Goal: Task Accomplishment & Management: Use online tool/utility

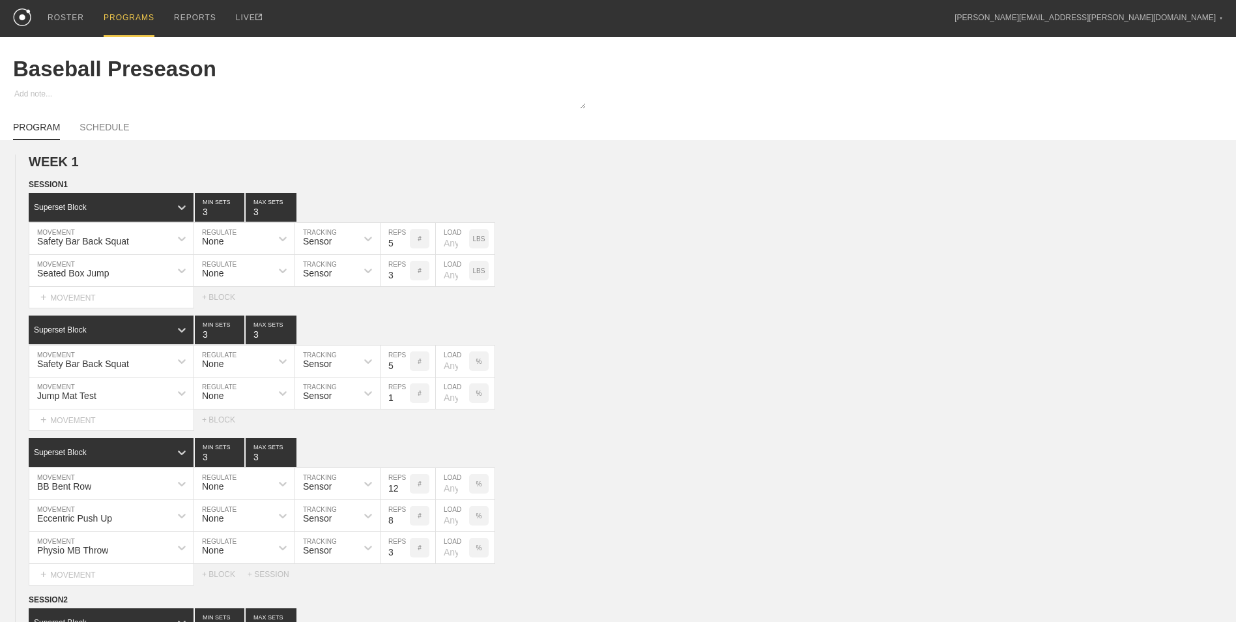
click at [110, 18] on div "PROGRAMS" at bounding box center [129, 18] width 51 height 37
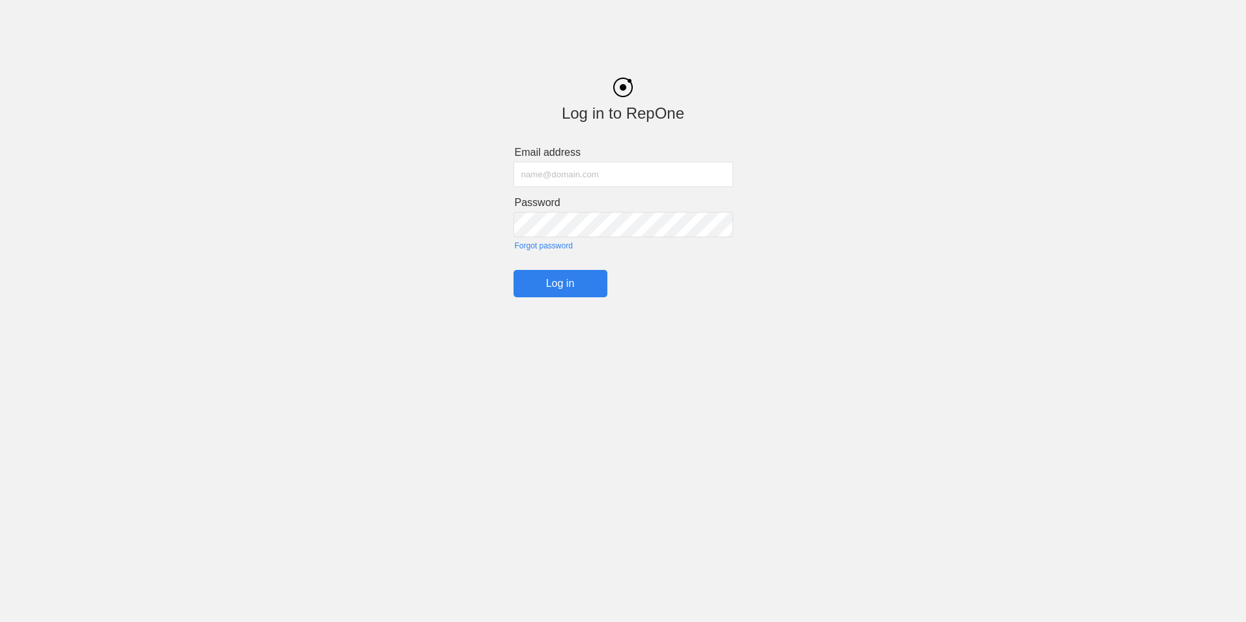
type input "[PERSON_NAME][EMAIL_ADDRESS][PERSON_NAME][DOMAIN_NAME]"
click at [582, 288] on input "Log in" at bounding box center [560, 283] width 94 height 27
click at [554, 288] on input "Log in" at bounding box center [560, 283] width 94 height 27
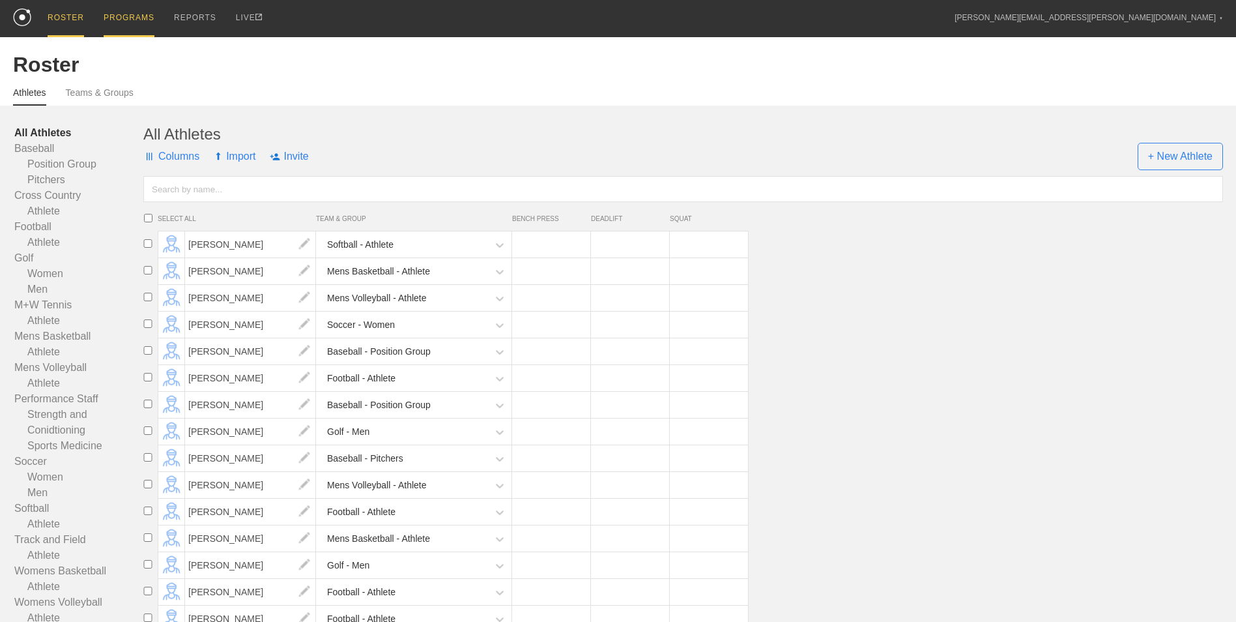
click at [113, 16] on div "PROGRAMS" at bounding box center [129, 18] width 51 height 37
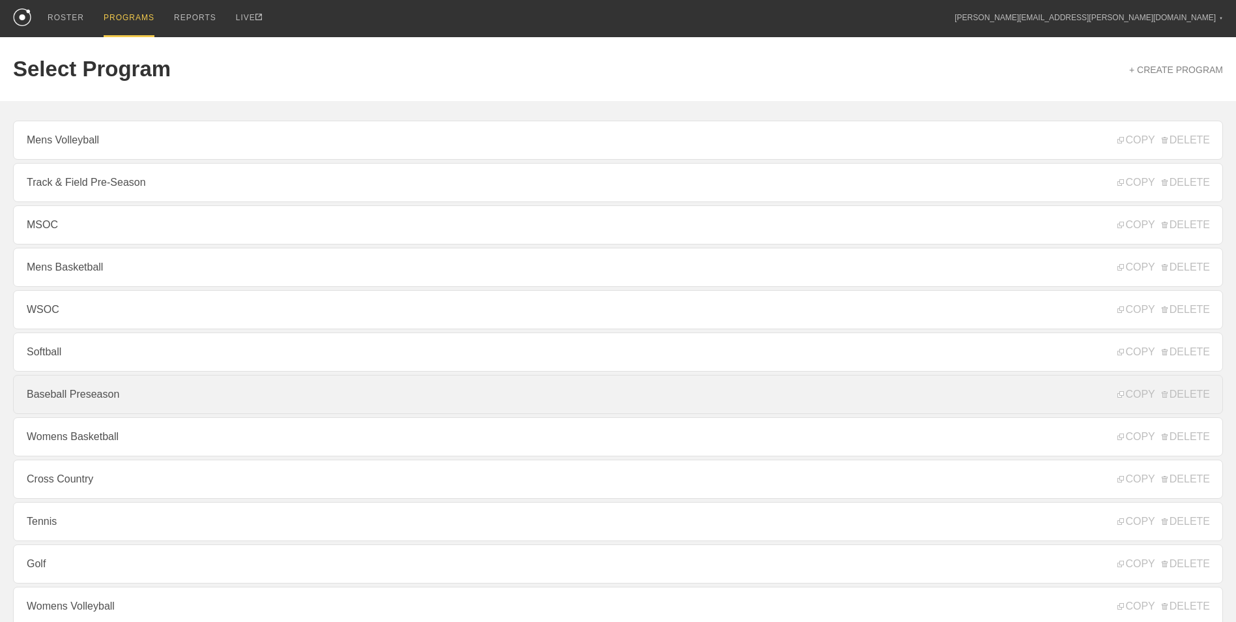
scroll to position [121, 0]
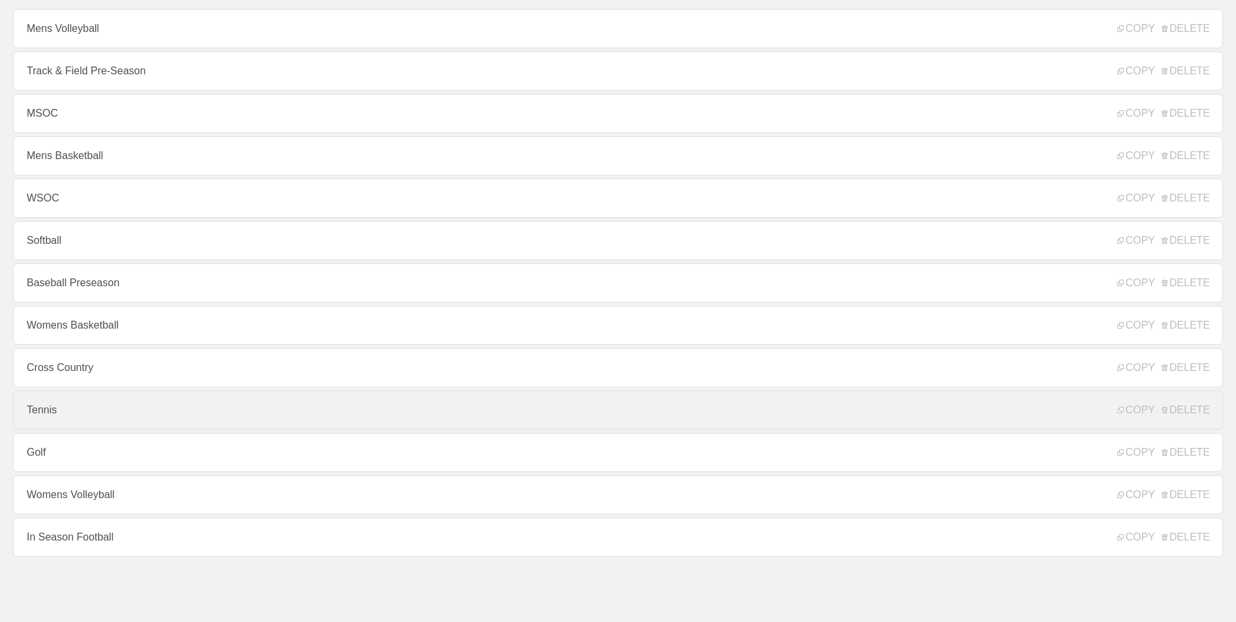
click at [126, 412] on link "Tennis" at bounding box center [618, 409] width 1210 height 39
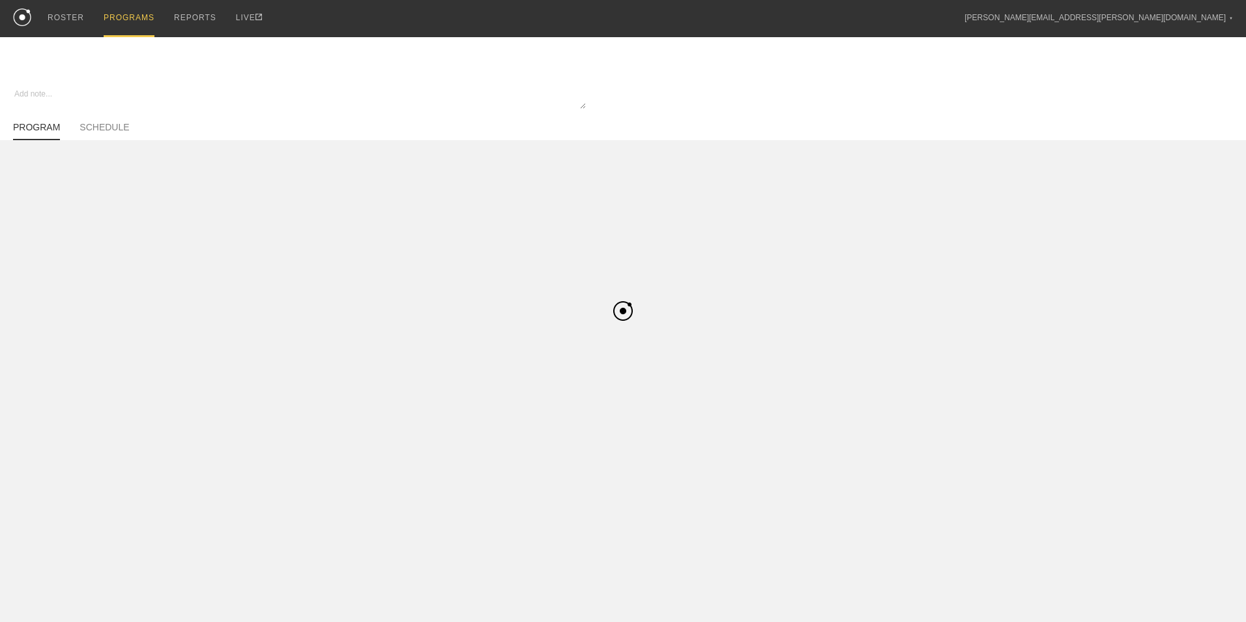
type textarea "x"
type input "Tennis"
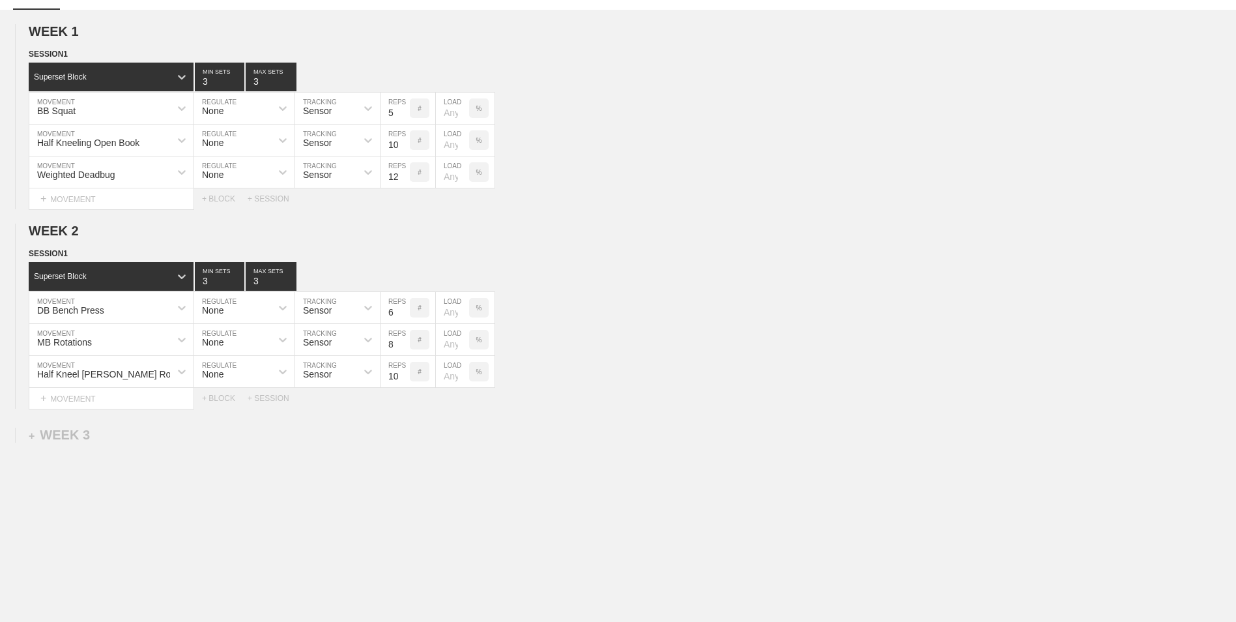
scroll to position [150, 0]
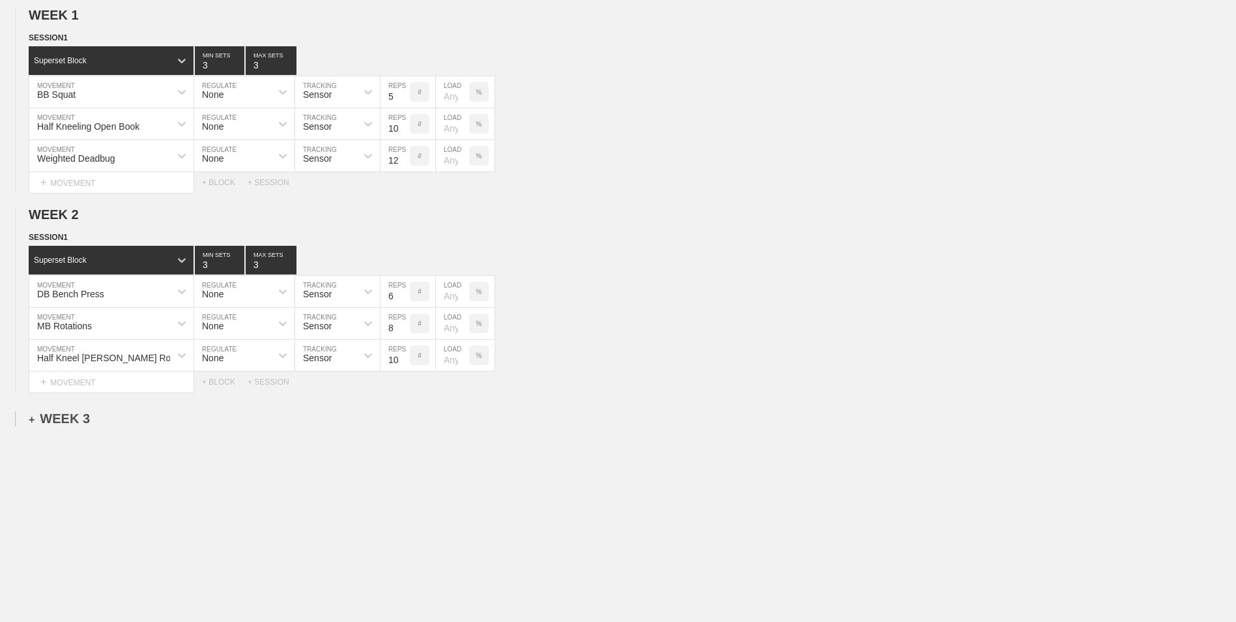
click at [64, 422] on div "+ WEEK 3" at bounding box center [59, 418] width 61 height 15
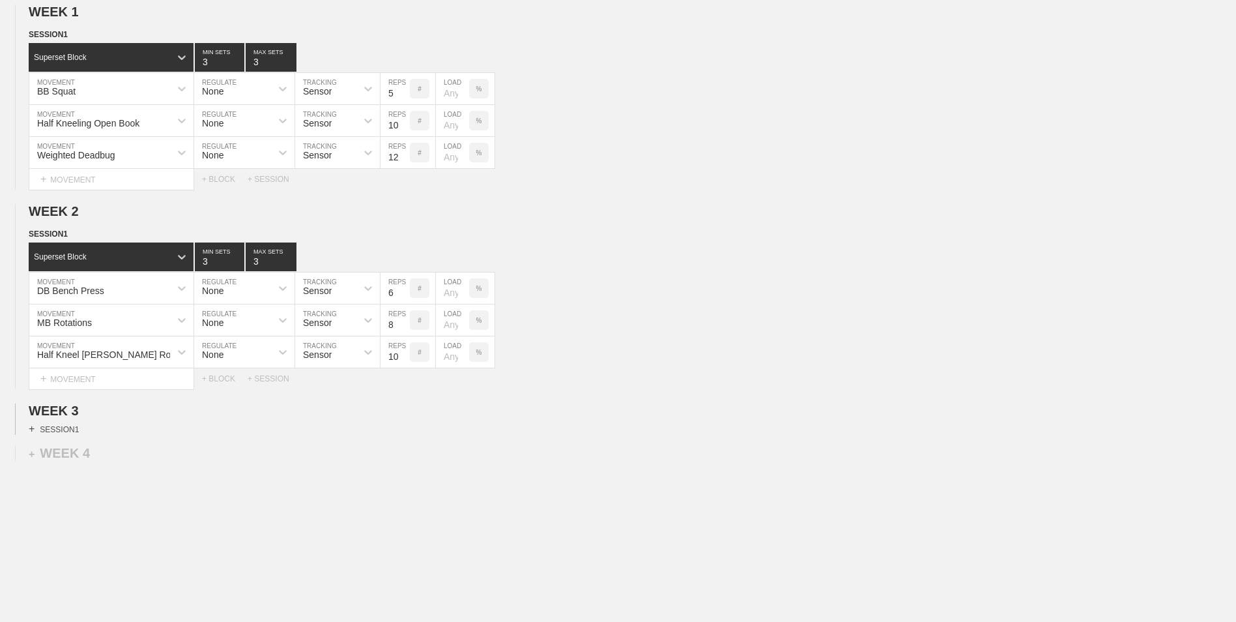
click at [61, 434] on div "+ SESSION 1" at bounding box center [54, 429] width 50 height 12
click at [122, 462] on div "+ BLOCK" at bounding box center [111, 452] width 164 height 21
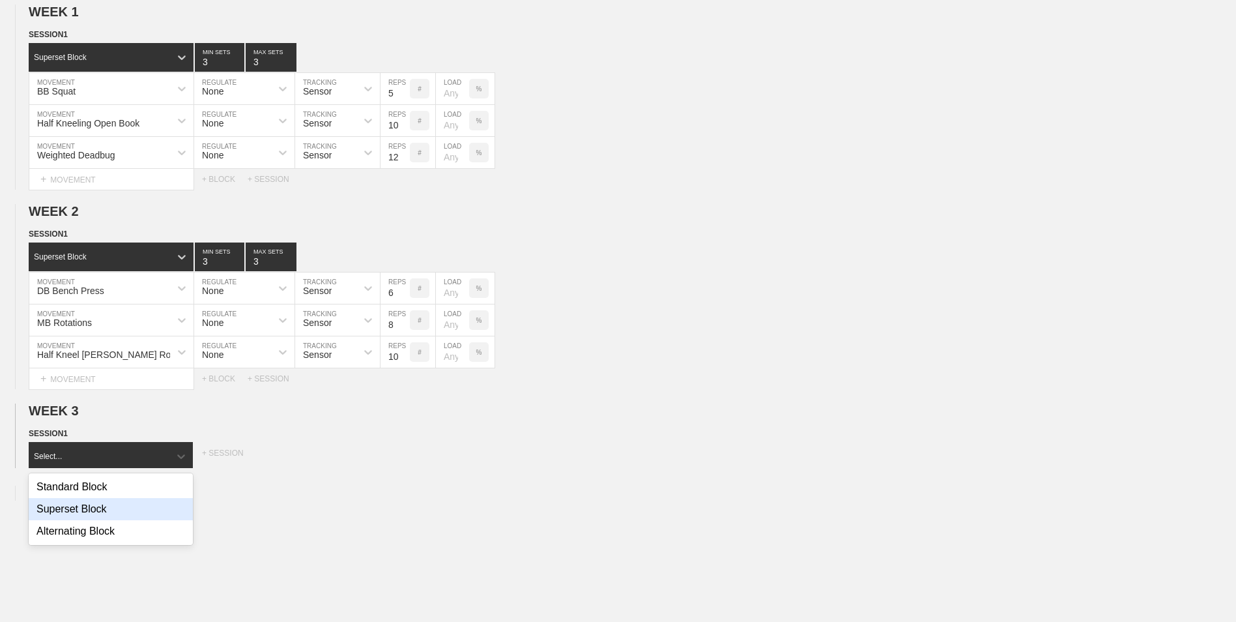
click at [116, 519] on div "Superset Block" at bounding box center [111, 509] width 164 height 22
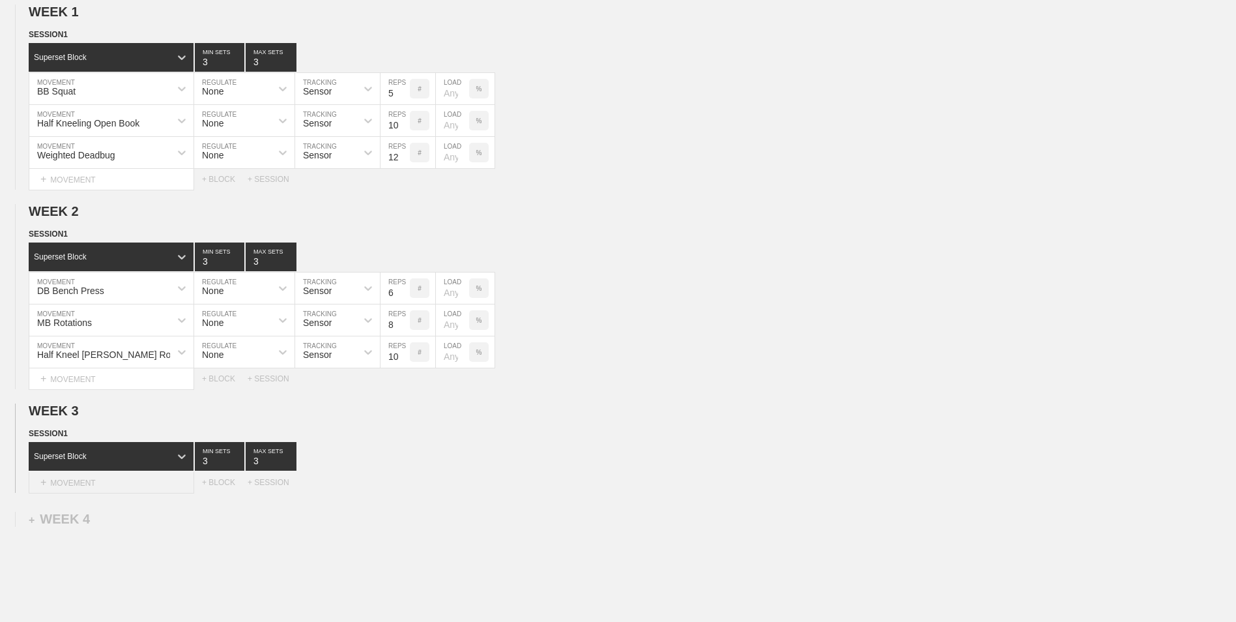
click at [129, 480] on div "+ MOVEMENT" at bounding box center [112, 483] width 166 height 22
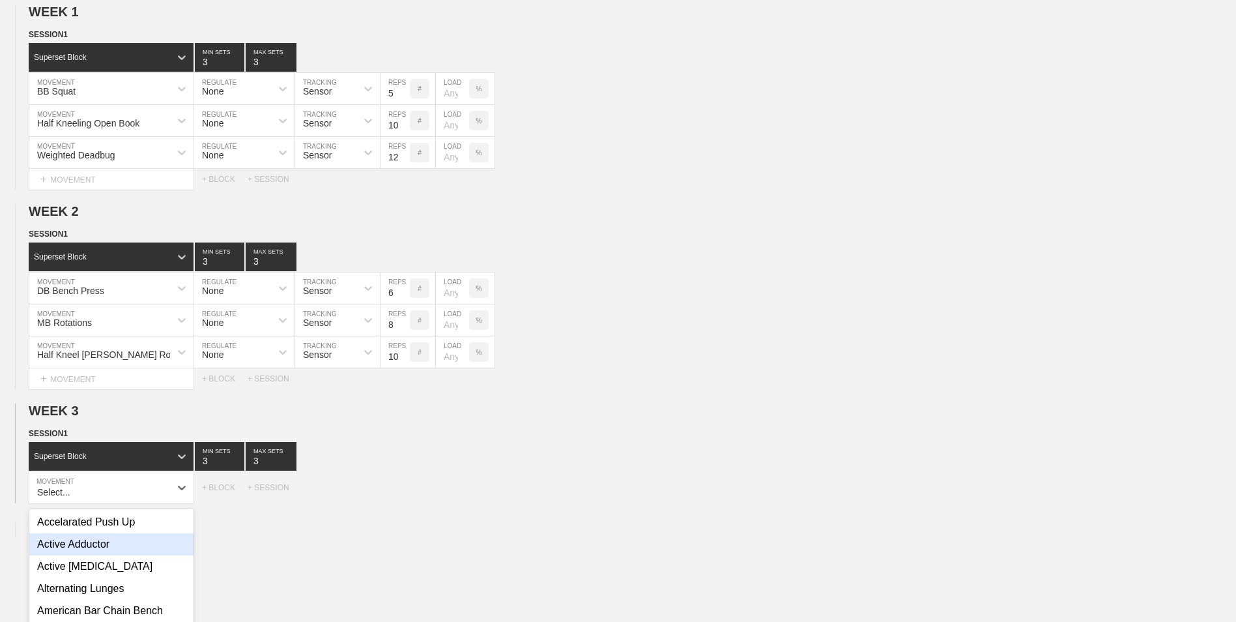
scroll to position [240, 0]
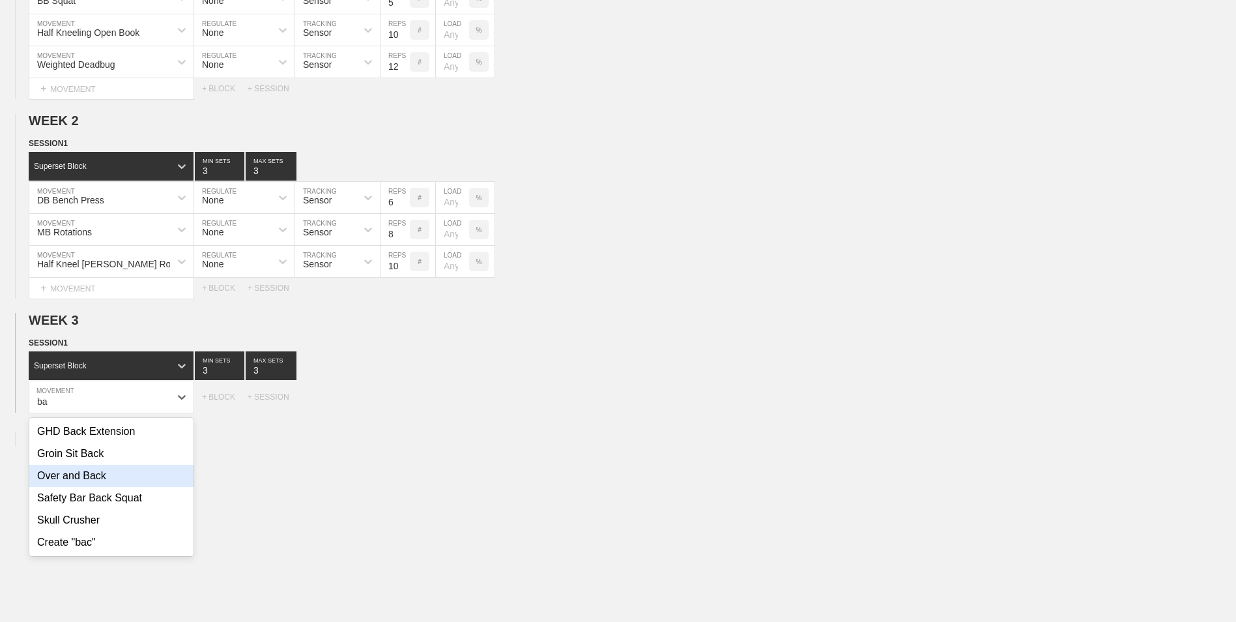
type input "b"
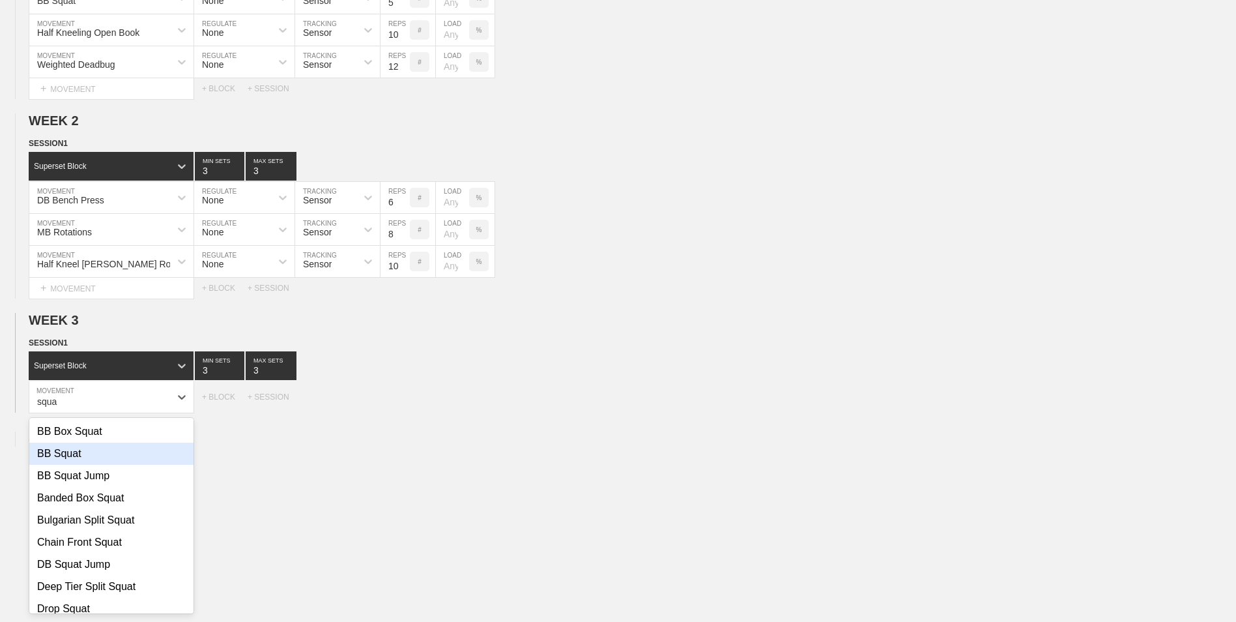
click at [102, 455] on div "BB Squat" at bounding box center [111, 453] width 164 height 22
type input "squa"
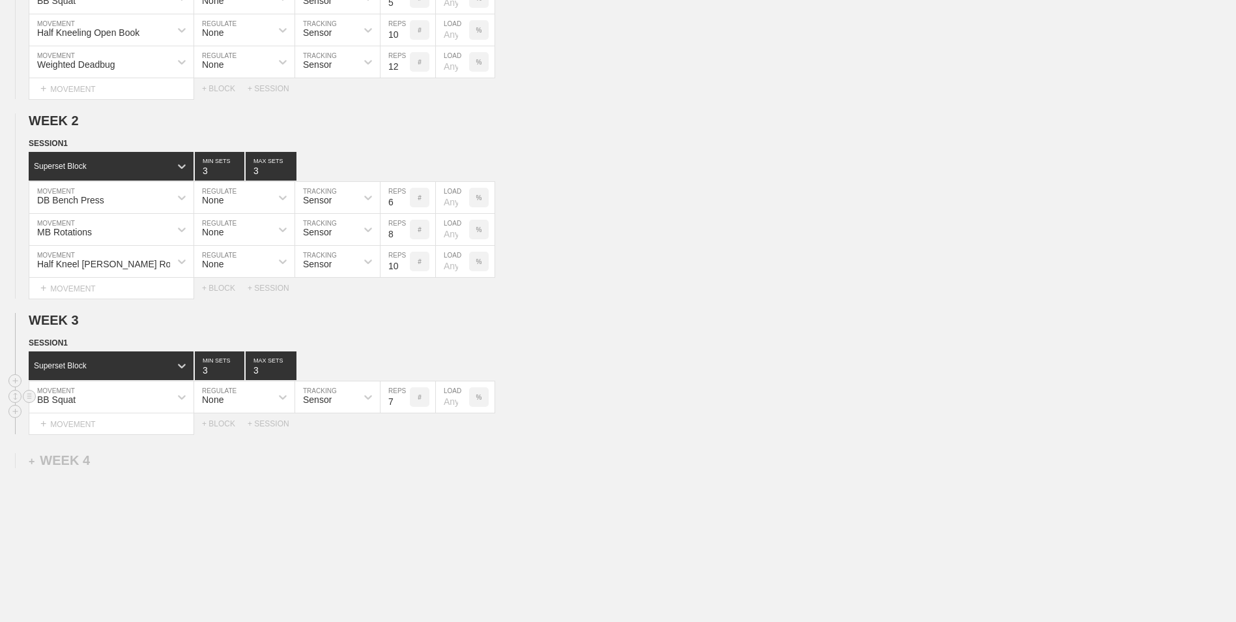
click at [408, 406] on input "7" at bounding box center [395, 396] width 29 height 31
click at [407, 405] on input "6" at bounding box center [395, 396] width 29 height 31
type input "5"
click at [407, 405] on input "5" at bounding box center [395, 396] width 29 height 31
click at [158, 419] on div "+ MOVEMENT" at bounding box center [112, 424] width 166 height 22
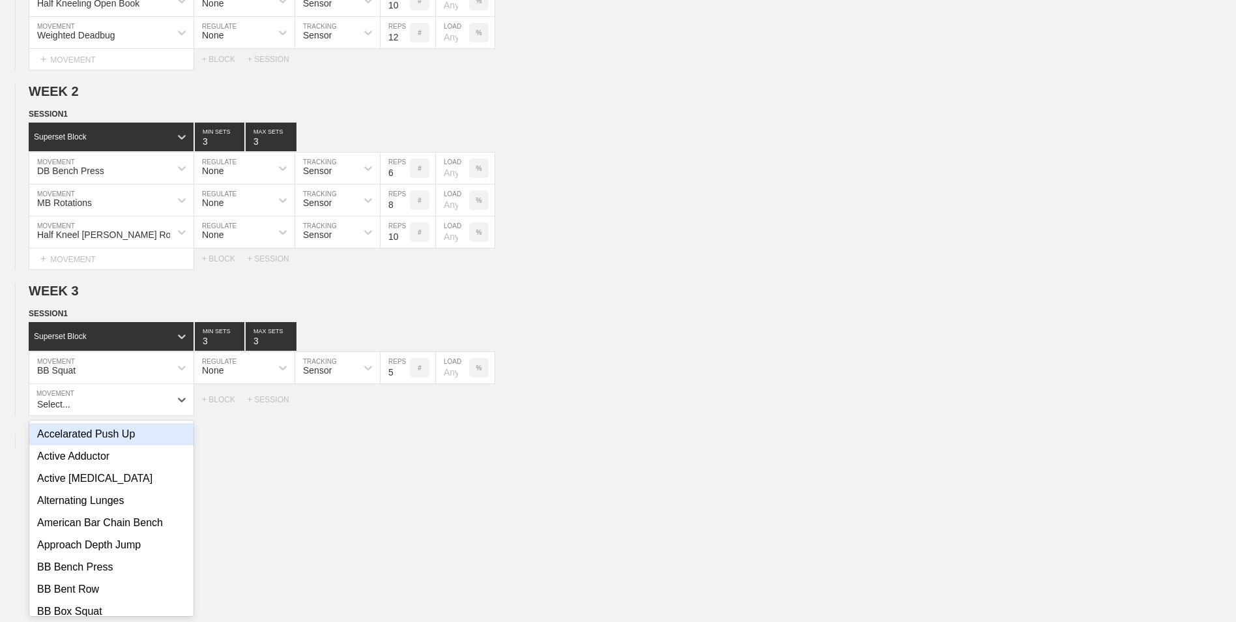
scroll to position [272, 0]
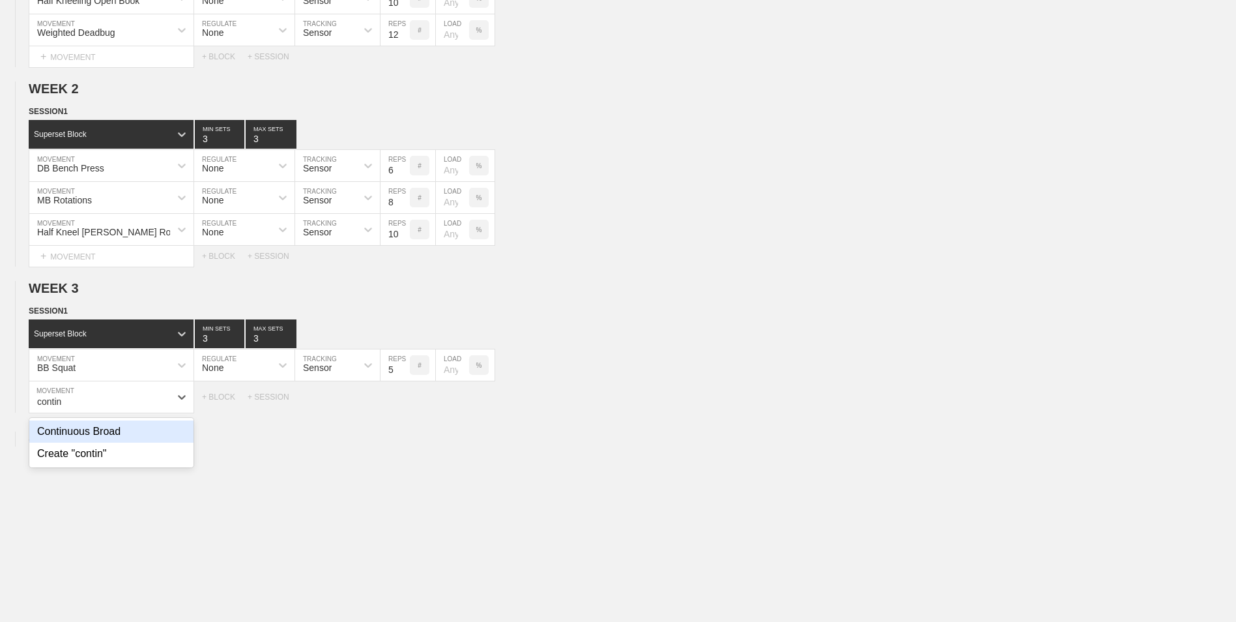
click at [156, 434] on div "Continuous Broad" at bounding box center [111, 431] width 164 height 22
type input "contin"
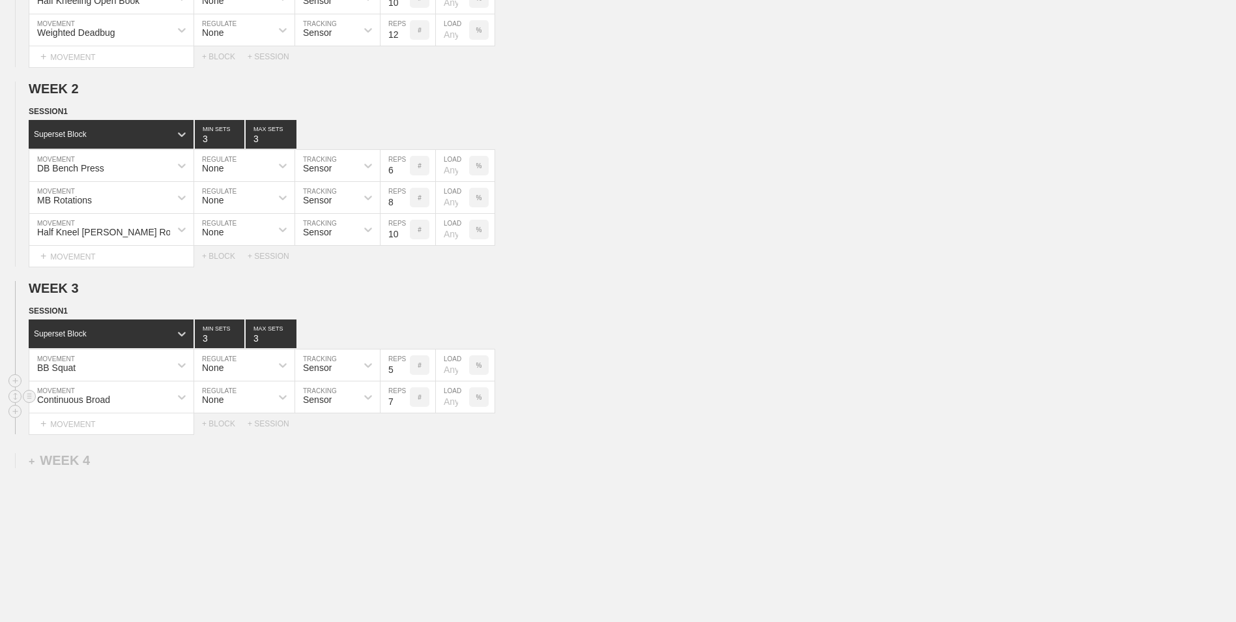
click at [403, 407] on input "7" at bounding box center [395, 396] width 29 height 31
click at [403, 407] on input "6" at bounding box center [395, 396] width 29 height 31
click at [403, 407] on input "5" at bounding box center [395, 396] width 29 height 31
click at [403, 407] on input "4" at bounding box center [395, 396] width 29 height 31
type input "3"
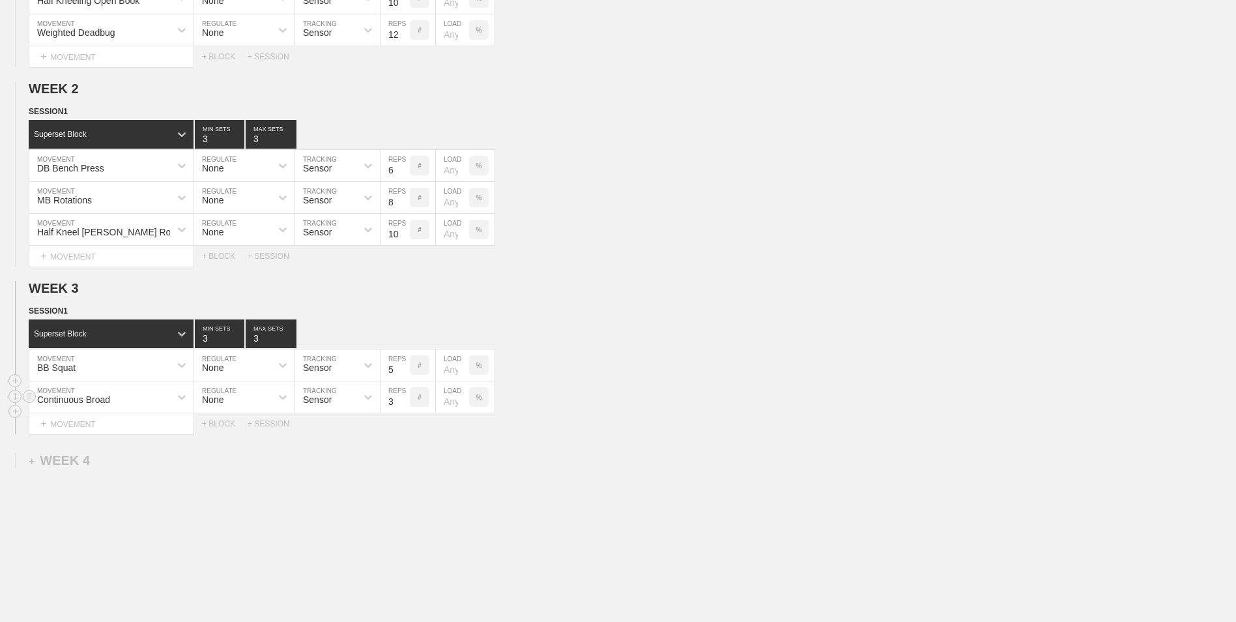
click at [403, 407] on input "3" at bounding box center [395, 396] width 29 height 31
click at [63, 431] on div "+ MOVEMENT" at bounding box center [112, 424] width 166 height 22
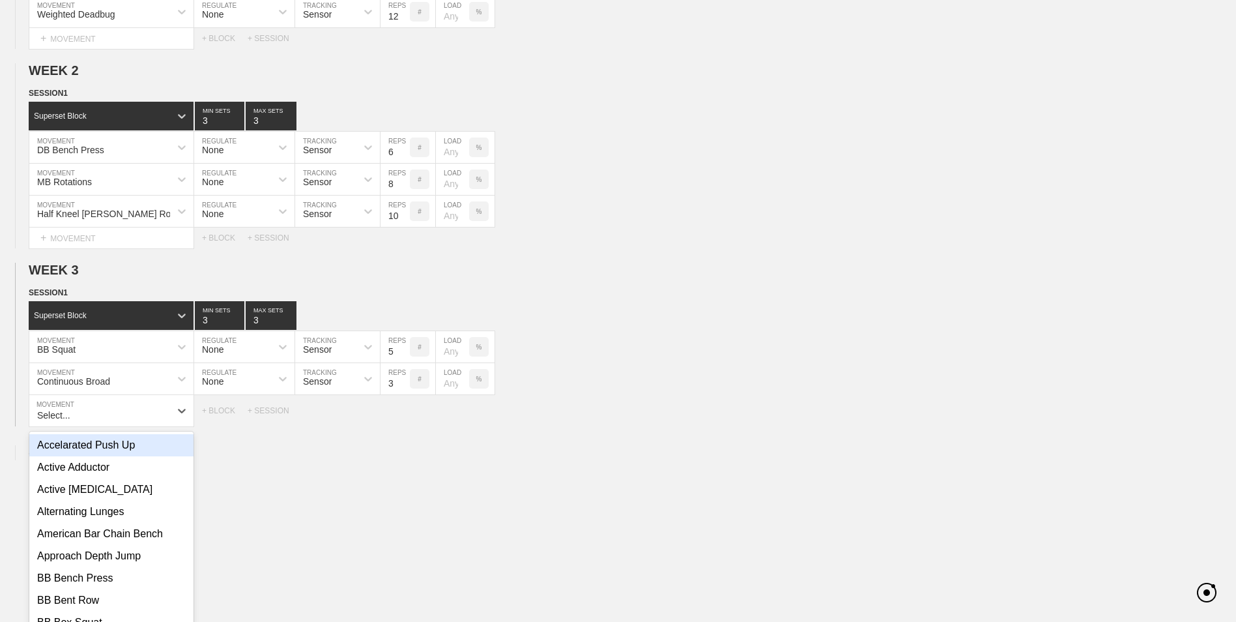
scroll to position [304, 0]
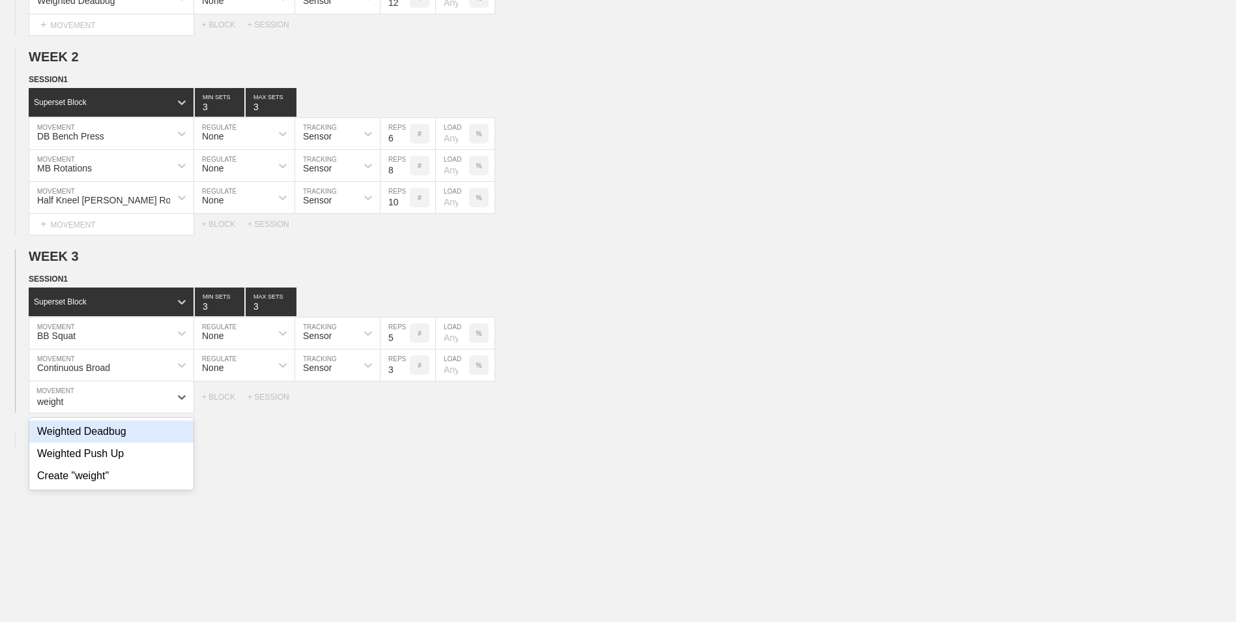
click at [63, 431] on div "Weighted Deadbug" at bounding box center [111, 431] width 164 height 22
type input "weight"
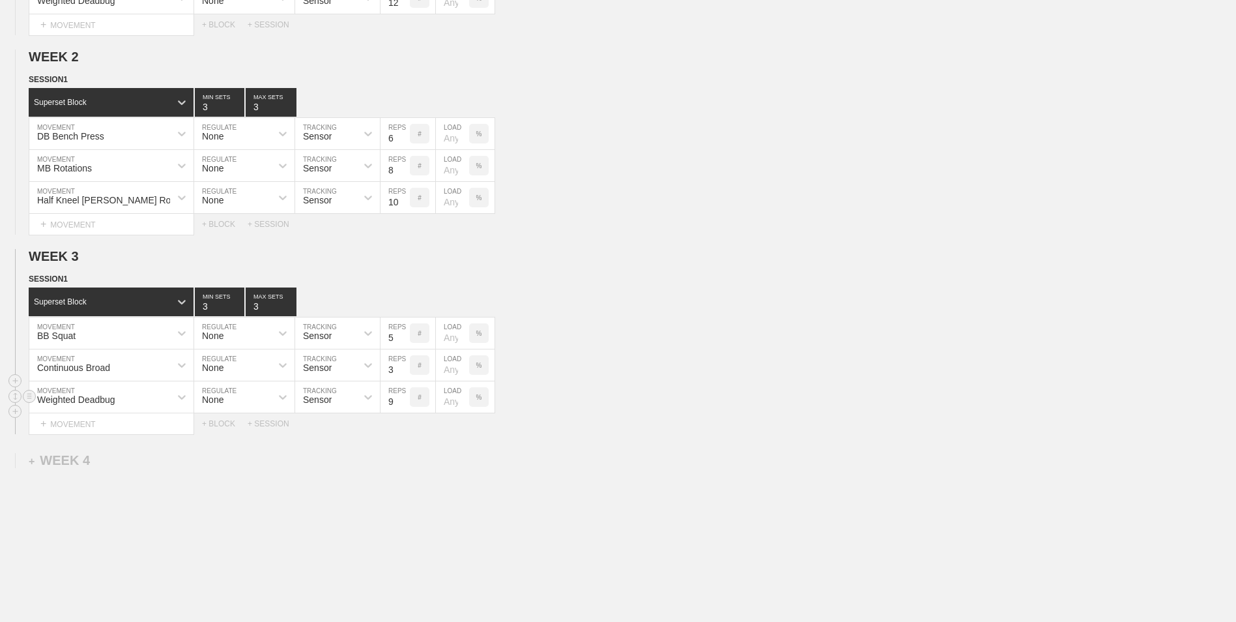
click at [404, 400] on input "9" at bounding box center [395, 396] width 29 height 31
click at [404, 400] on input "10" at bounding box center [395, 396] width 29 height 31
click at [404, 400] on input "11" at bounding box center [395, 396] width 29 height 31
type input "12"
click at [404, 400] on input "12" at bounding box center [395, 396] width 29 height 31
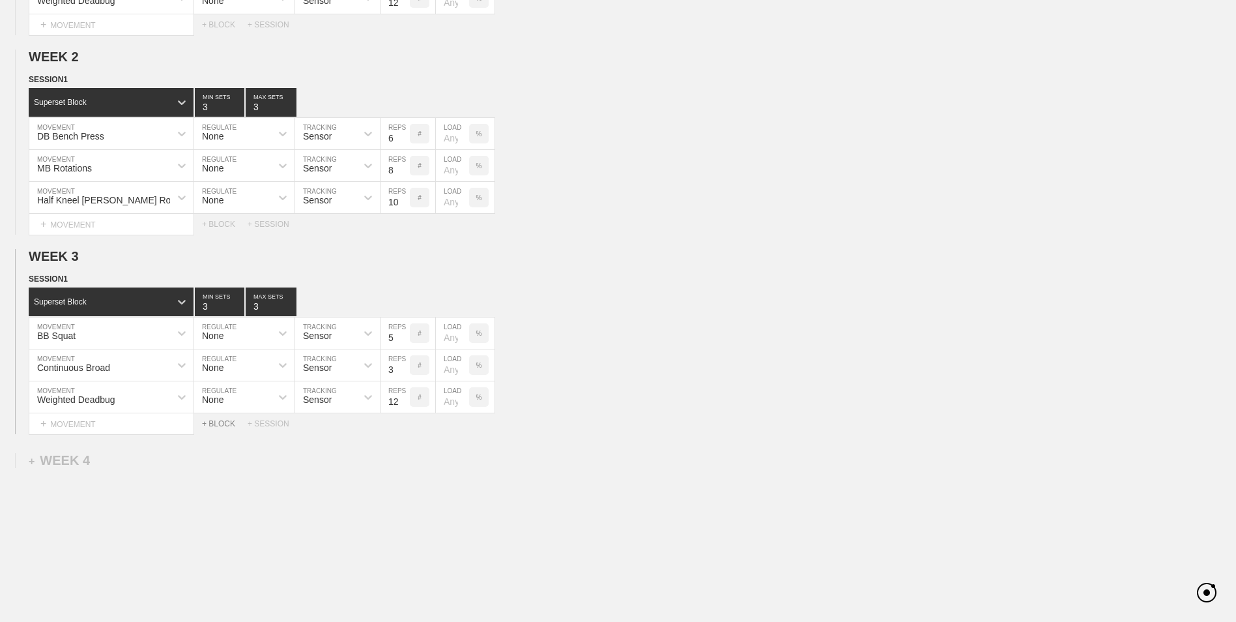
click at [232, 428] on div "+ BLOCK" at bounding box center [225, 423] width 46 height 9
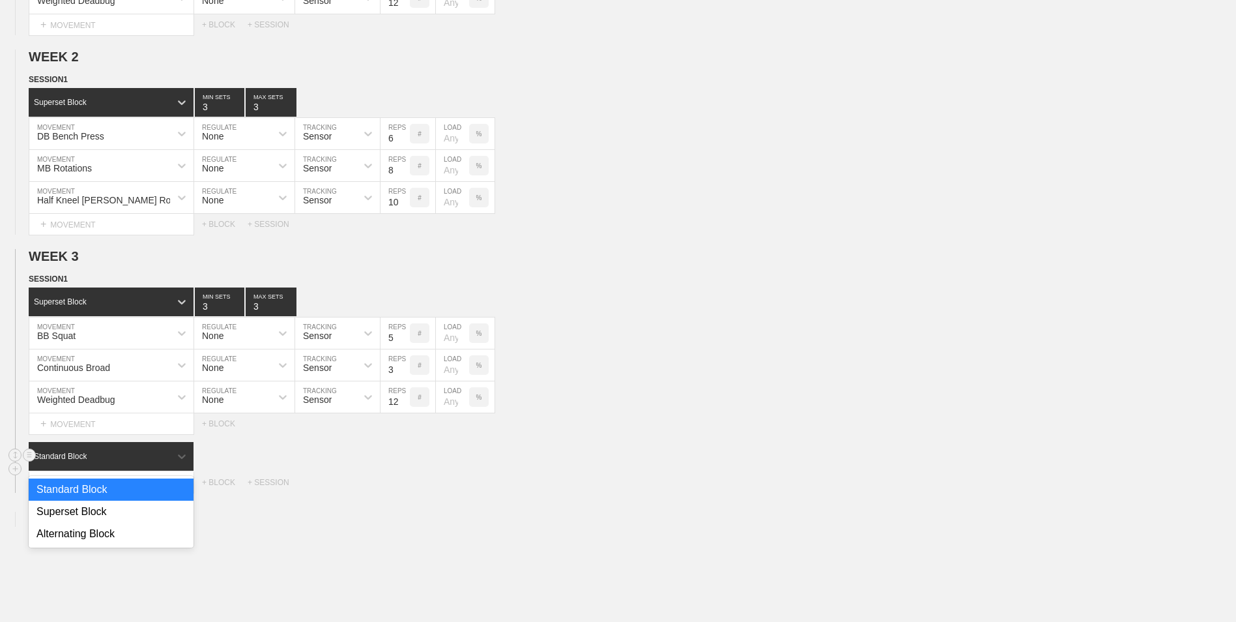
click at [154, 461] on div "Standard Block" at bounding box center [99, 456] width 141 height 12
click at [125, 512] on div "Superset Block" at bounding box center [111, 511] width 165 height 22
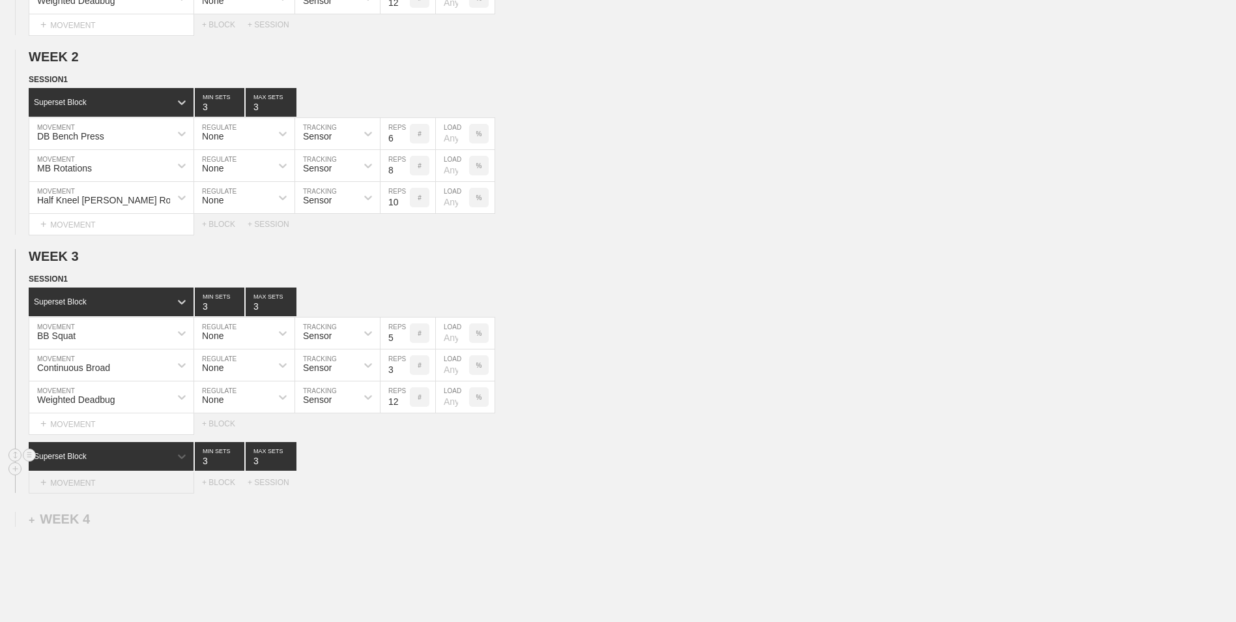
click at [115, 487] on div "+ MOVEMENT" at bounding box center [112, 483] width 166 height 22
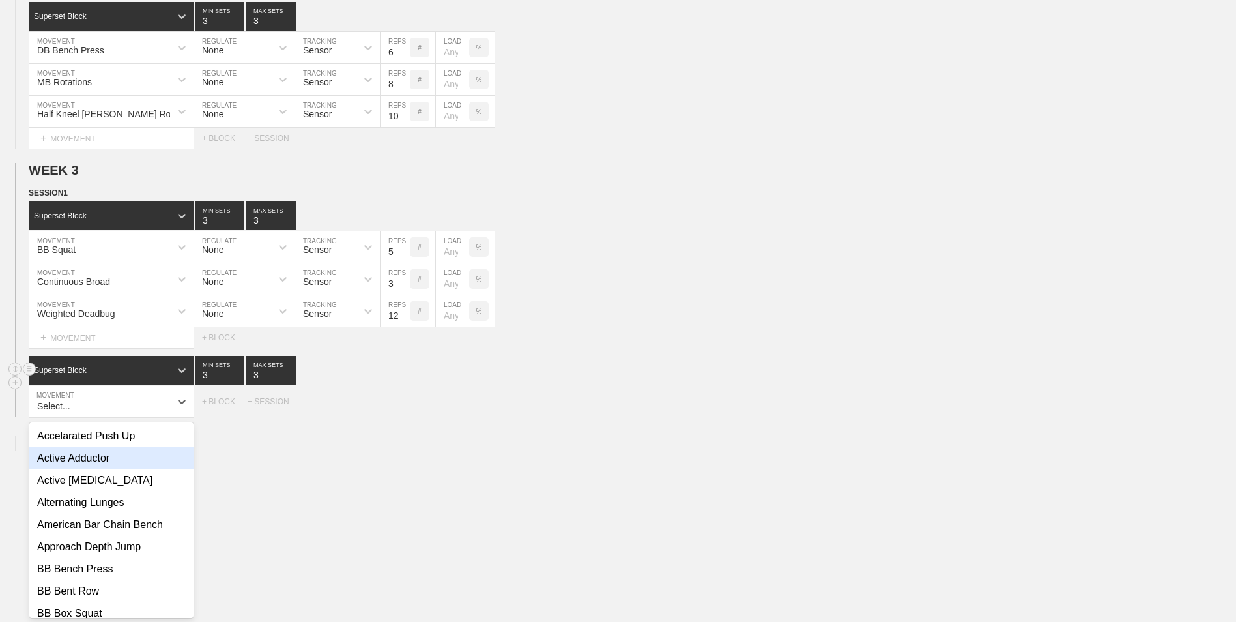
scroll to position [395, 0]
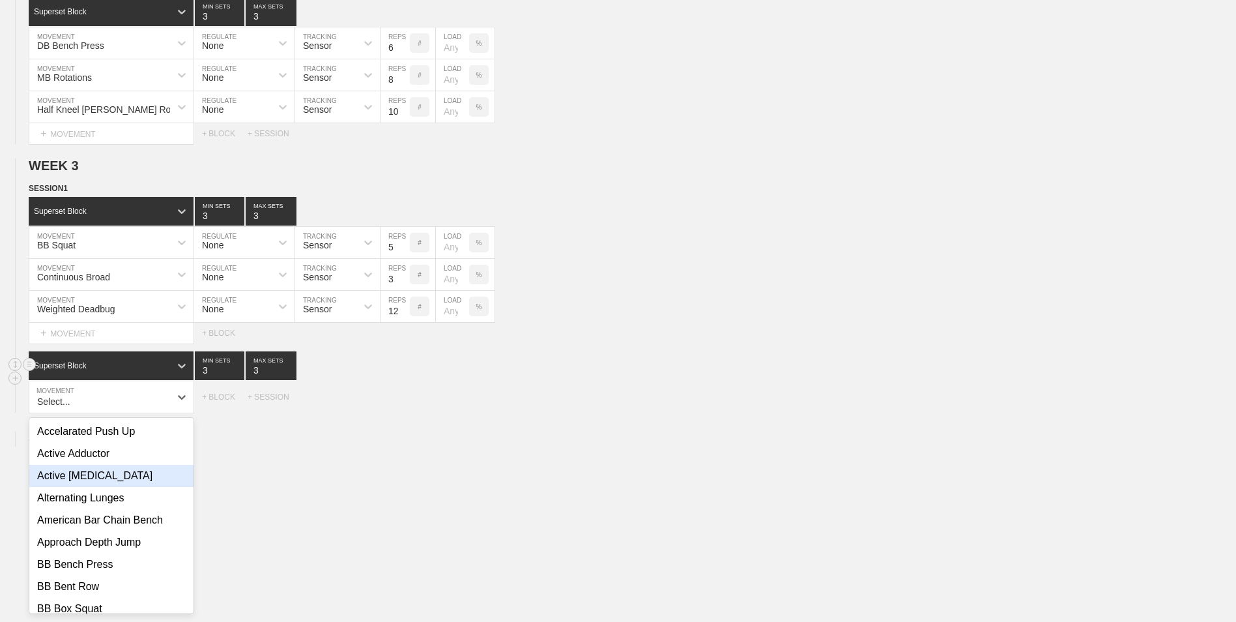
click at [367, 475] on div "WEEK 1 DUPLICATE DELETE SESSION 1 Superset Block 3 MIN SETS 3 MAX SETS DUPLICAT…" at bounding box center [618, 193] width 1236 height 897
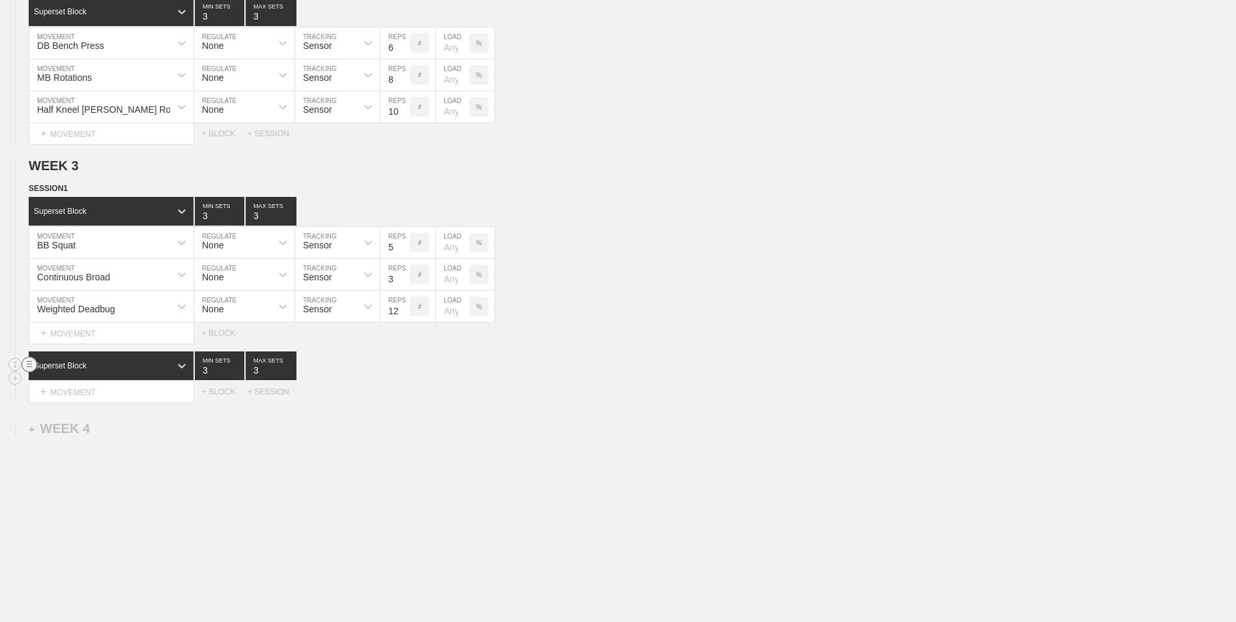
click at [31, 370] on circle at bounding box center [29, 364] width 15 height 15
click at [56, 390] on div "DELETE" at bounding box center [91, 396] width 104 height 20
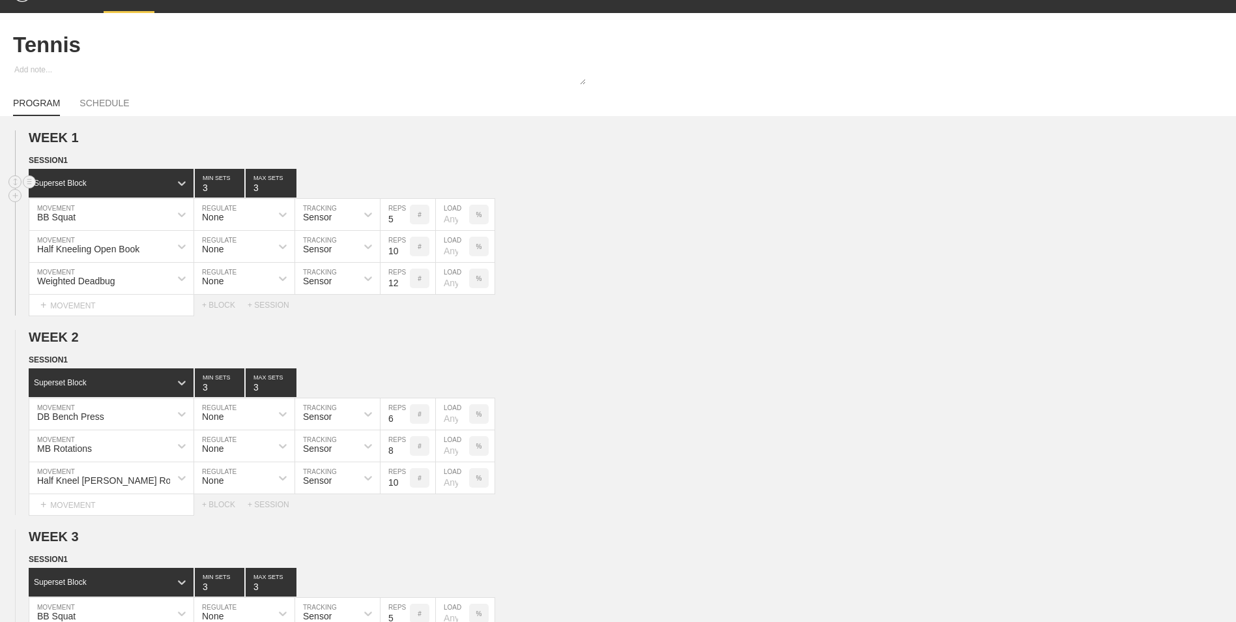
scroll to position [0, 0]
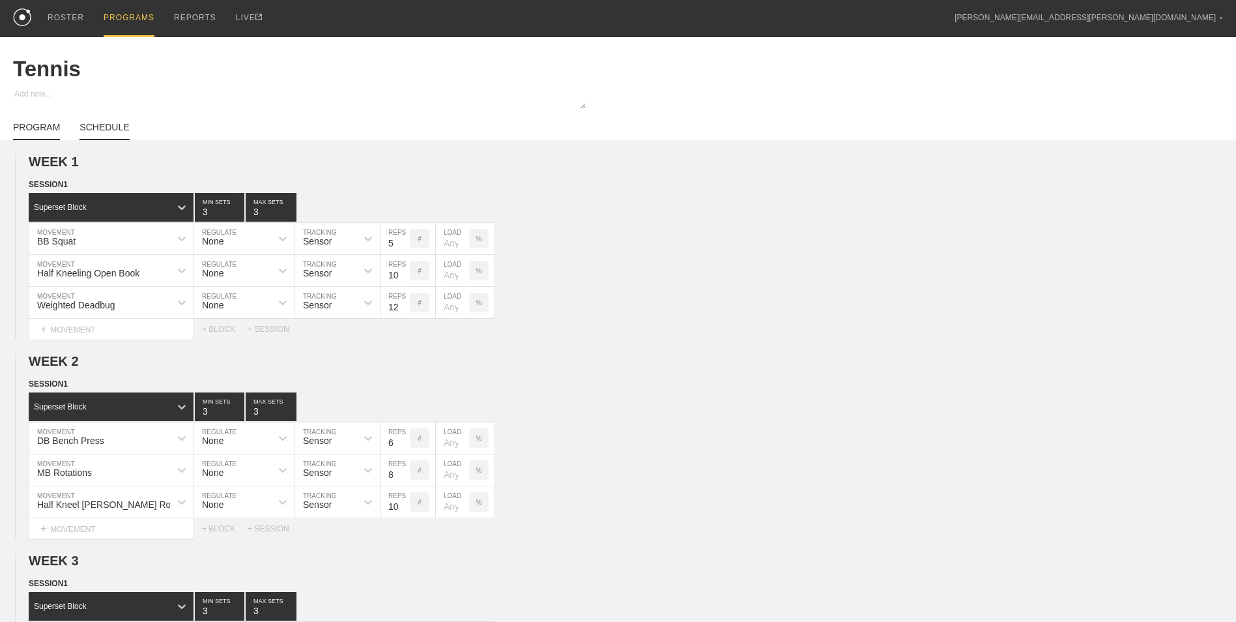
click at [104, 131] on link "SCHEDULE" at bounding box center [104, 131] width 50 height 18
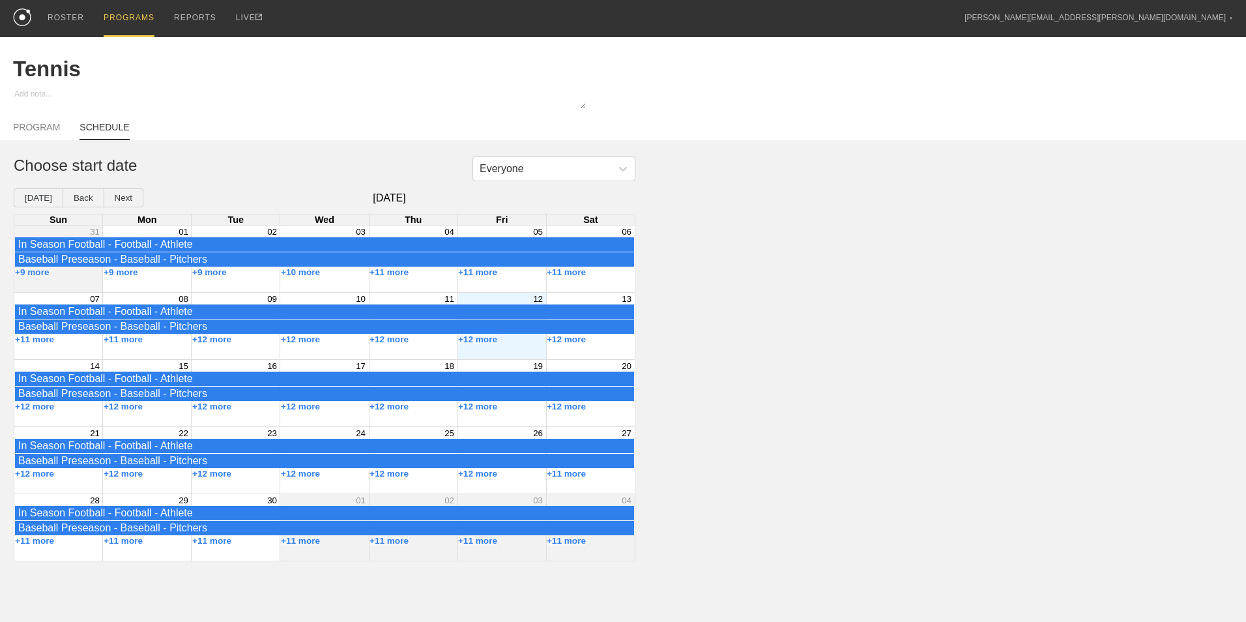
click at [509, 345] on div "+12 more" at bounding box center [501, 339] width 89 height 10
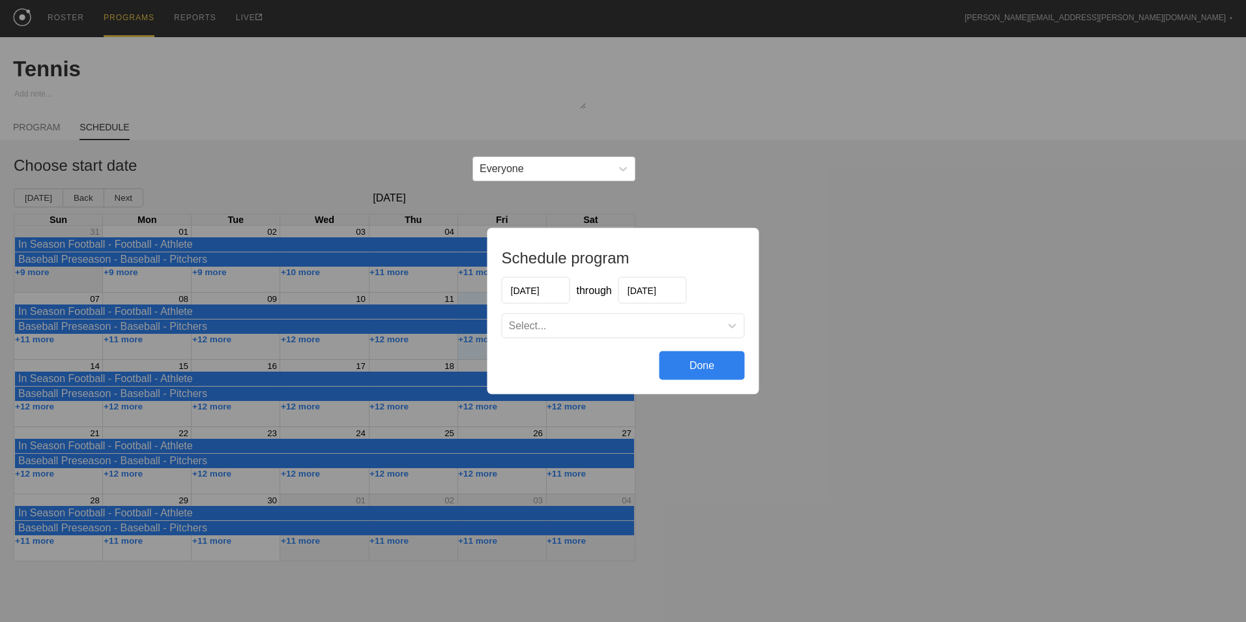
click at [723, 369] on div "Done" at bounding box center [701, 365] width 85 height 29
click at [714, 359] on div "Done" at bounding box center [701, 365] width 85 height 29
click at [700, 369] on div "Done" at bounding box center [701, 365] width 85 height 29
click at [786, 459] on div "Schedule program [DATE] through [DATE] Select... Done" at bounding box center [623, 311] width 1246 height 622
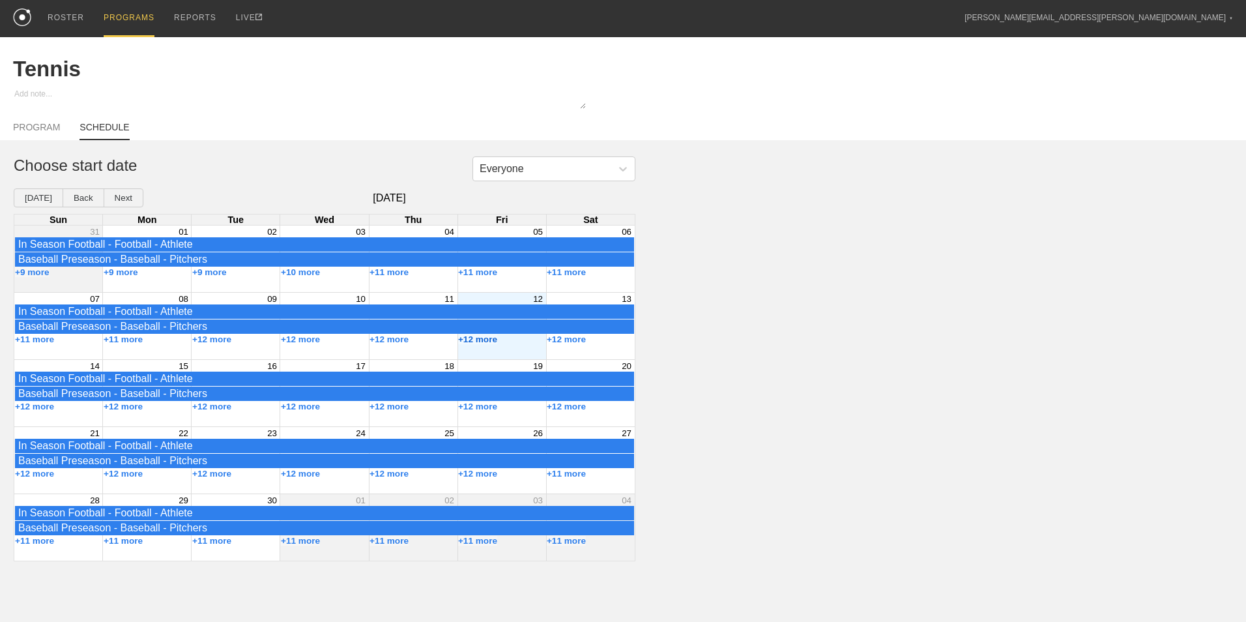
click at [481, 343] on button "+12 more" at bounding box center [477, 339] width 39 height 10
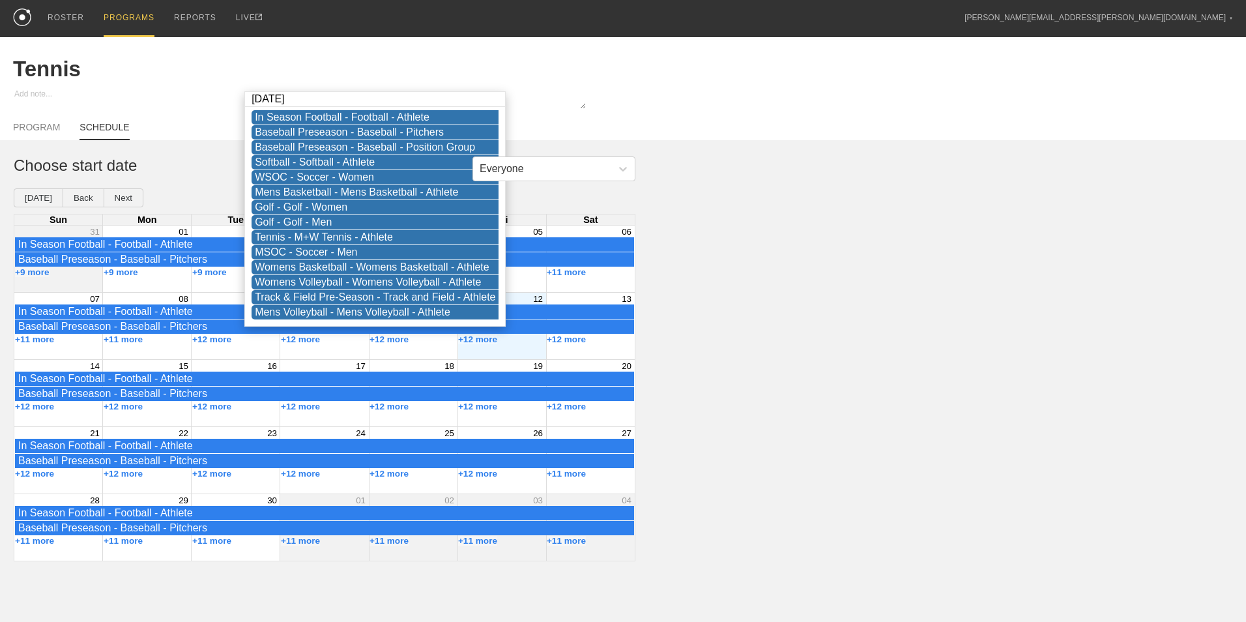
click at [790, 295] on div "Everyone Choose start date [DATE] Back Next [DATE] Sun Mon Tue Wed Thu Fri Sat …" at bounding box center [623, 358] width 1246 height 405
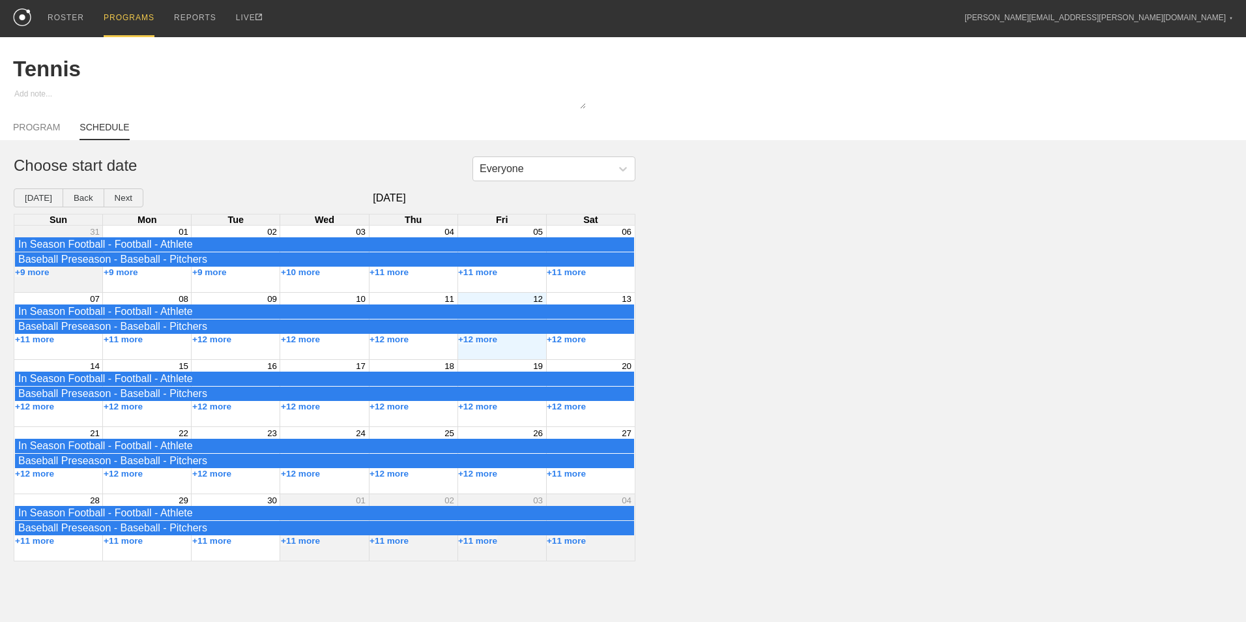
click at [107, 30] on div "PROGRAMS" at bounding box center [129, 18] width 51 height 37
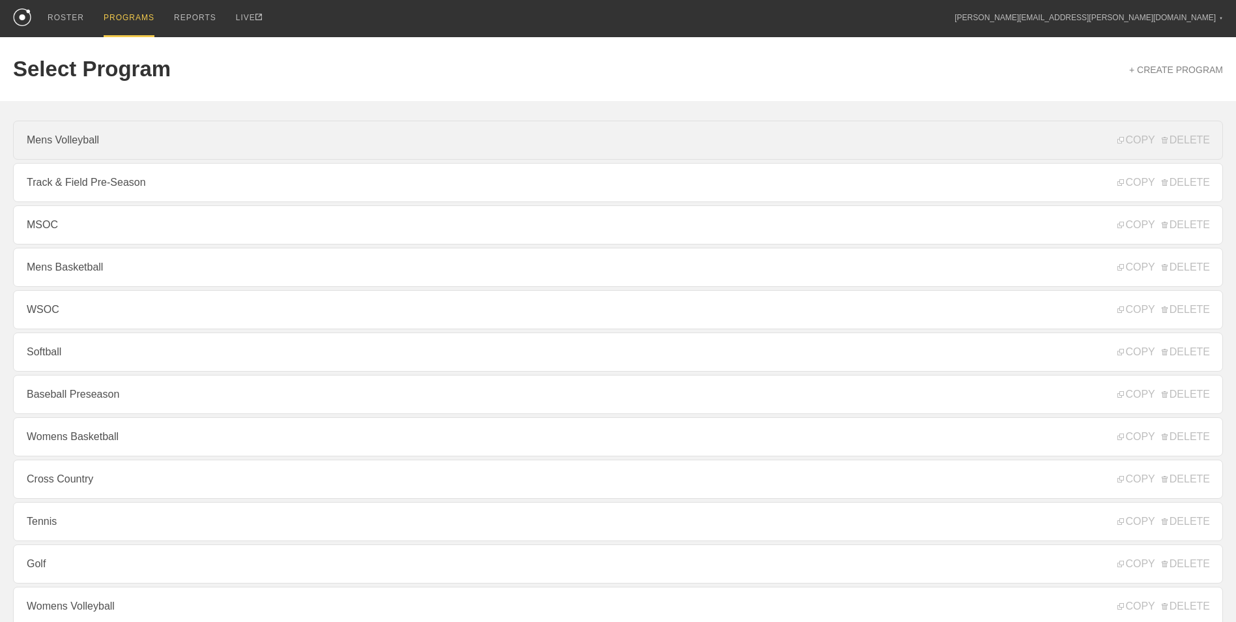
click at [124, 145] on link "Mens Volleyball" at bounding box center [618, 140] width 1210 height 39
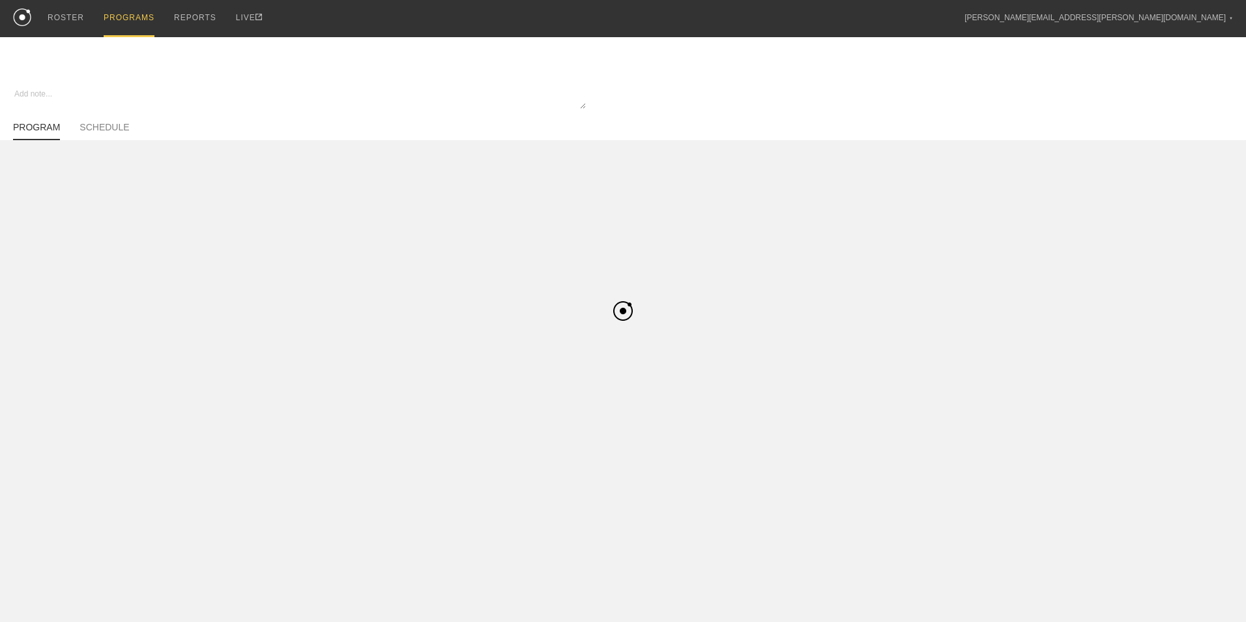
type textarea "x"
type input "Mens Volleyball"
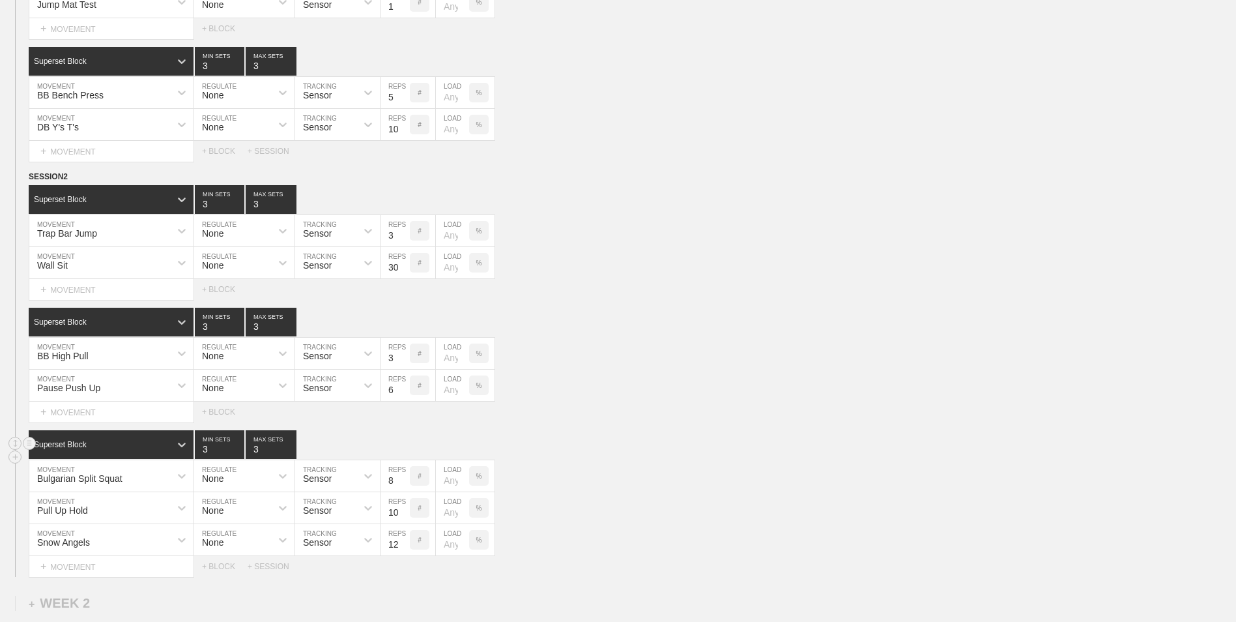
scroll to position [456, 0]
